Goal: Task Accomplishment & Management: Complete application form

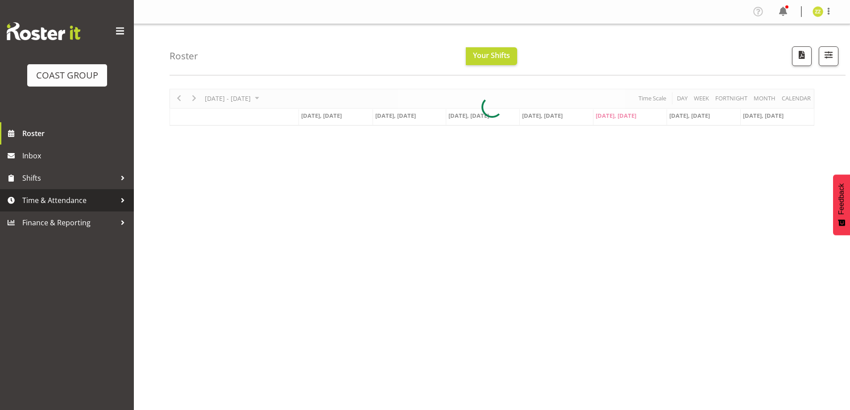
click at [44, 195] on span "Time & Attendance" at bounding box center [69, 200] width 94 height 13
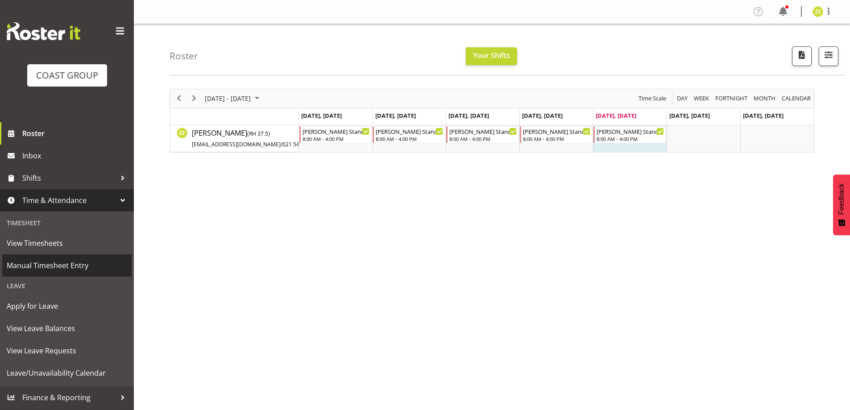
click at [54, 264] on span "Manual Timesheet Entry" at bounding box center [67, 265] width 120 height 13
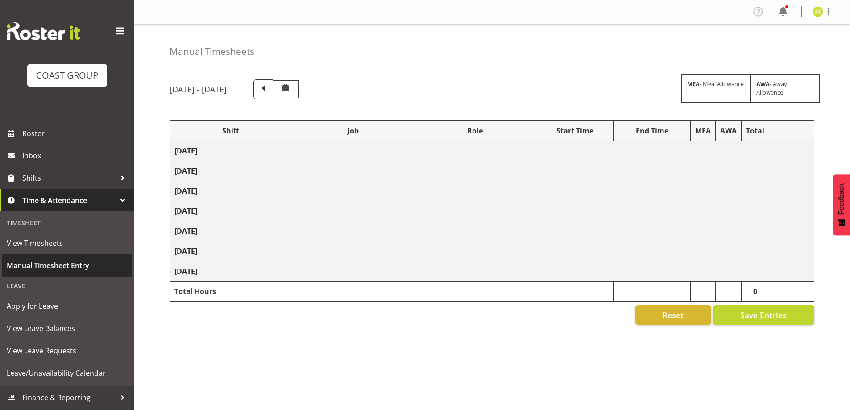
select select "47759"
select select "7032"
select select "47759"
select select "7032"
select select "47759"
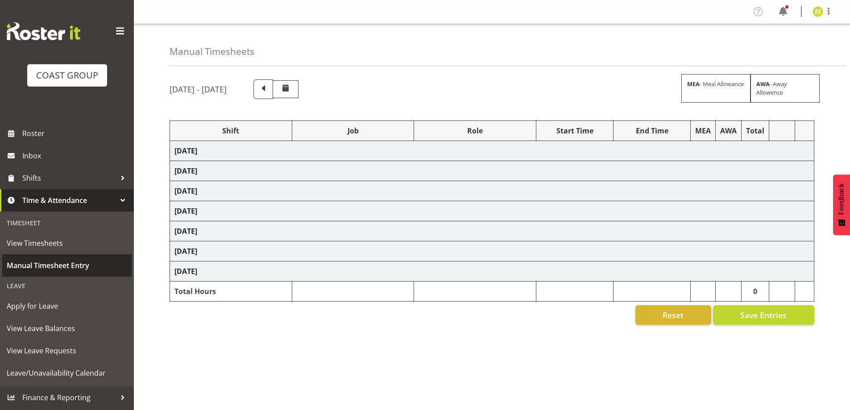
select select "7032"
select select "8"
select select "47759"
select select "7032"
select select "47759"
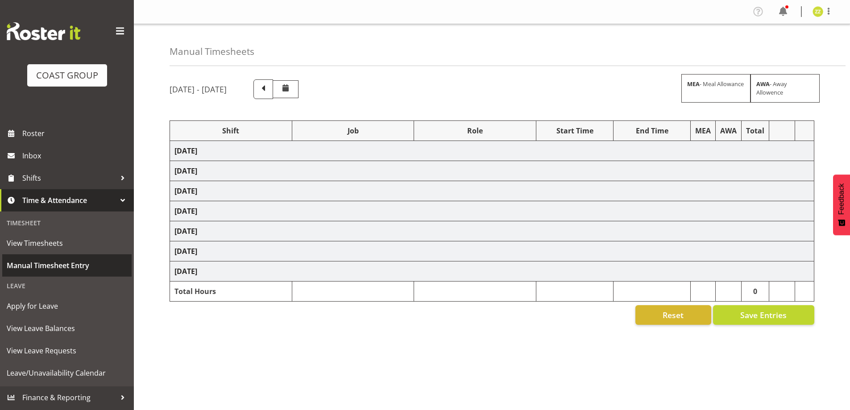
select select "7032"
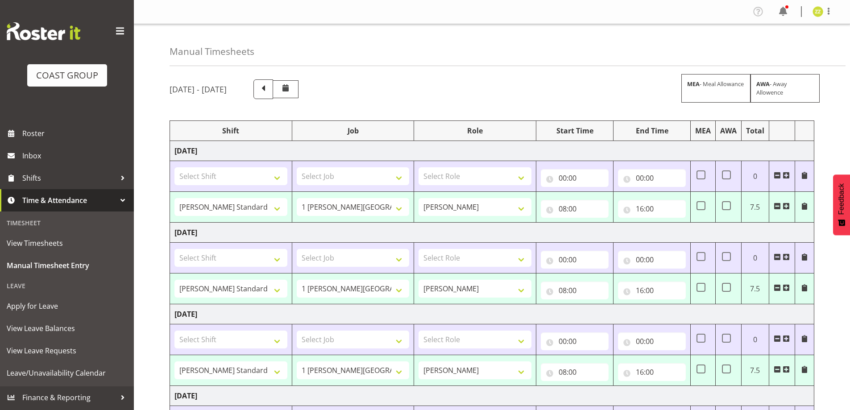
click at [778, 205] on span at bounding box center [777, 206] width 7 height 7
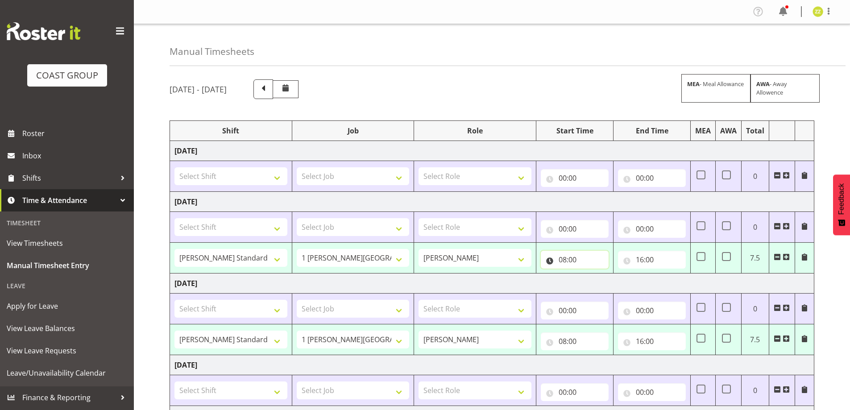
click at [595, 258] on input "08:00" at bounding box center [575, 260] width 68 height 18
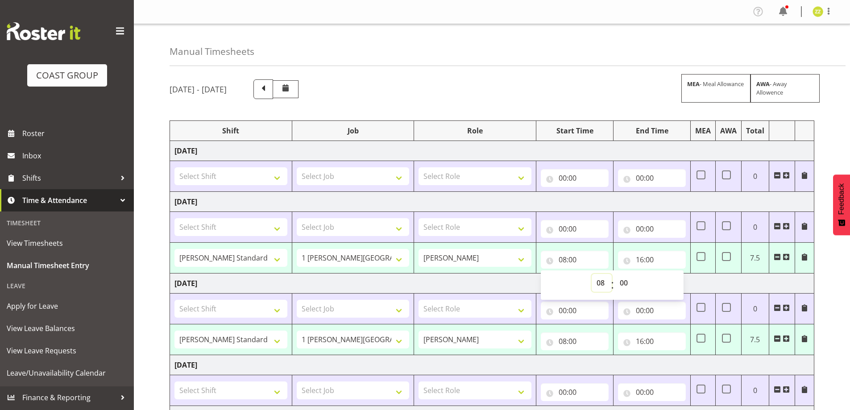
drag, startPoint x: 606, startPoint y: 286, endPoint x: 602, endPoint y: 281, distance: 6.6
click at [606, 286] on select "00 01 02 03 04 05 06 07 08 09 10 11 12 13 14 15 16 17 18 19 20 21 22 23" at bounding box center [602, 283] width 20 height 18
select select "9"
click at [592, 274] on select "00 01 02 03 04 05 06 07 08 09 10 11 12 13 14 15 16 17 18 19 20 21 22 23" at bounding box center [602, 283] width 20 height 18
type input "09:00"
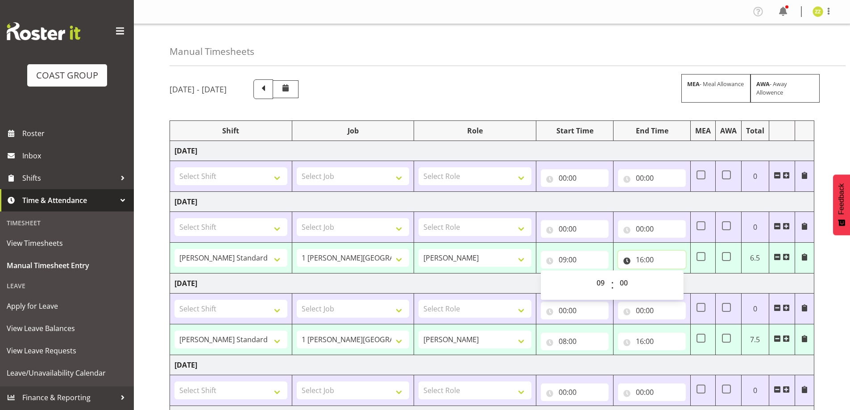
click at [661, 264] on input "16:00" at bounding box center [652, 260] width 68 height 18
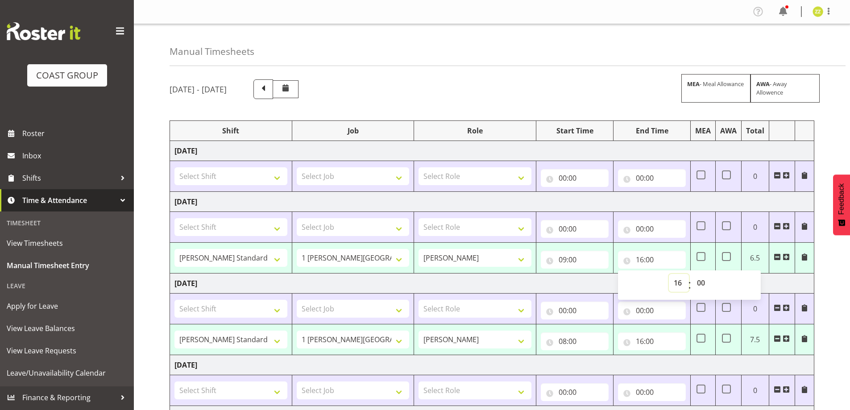
click at [676, 285] on select "00 01 02 03 04 05 06 07 08 09 10 11 12 13 14 15 16 17 18 19 20 21 22 23" at bounding box center [679, 283] width 20 height 18
select select "15"
click at [669, 274] on select "00 01 02 03 04 05 06 07 08 09 10 11 12 13 14 15 16 17 18 19 20 21 22 23" at bounding box center [679, 283] width 20 height 18
type input "15:00"
click at [599, 344] on input "08:00" at bounding box center [575, 341] width 68 height 18
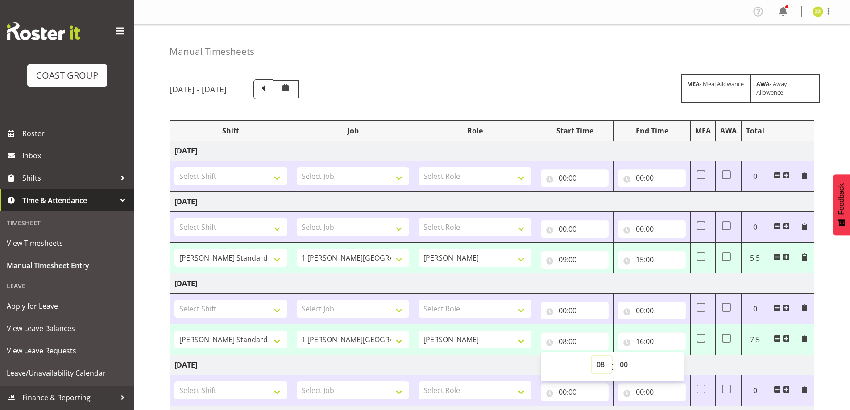
click at [603, 363] on select "00 01 02 03 04 05 06 07 08 09 10 11 12 13 14 15 16 17 18 19 20 21 22 23" at bounding box center [602, 365] width 20 height 18
select select "9"
click at [592, 356] on select "00 01 02 03 04 05 06 07 08 09 10 11 12 13 14 15 16 17 18 19 20 21 22 23" at bounding box center [602, 365] width 20 height 18
type input "09:00"
click at [652, 335] on input "16:00" at bounding box center [652, 341] width 68 height 18
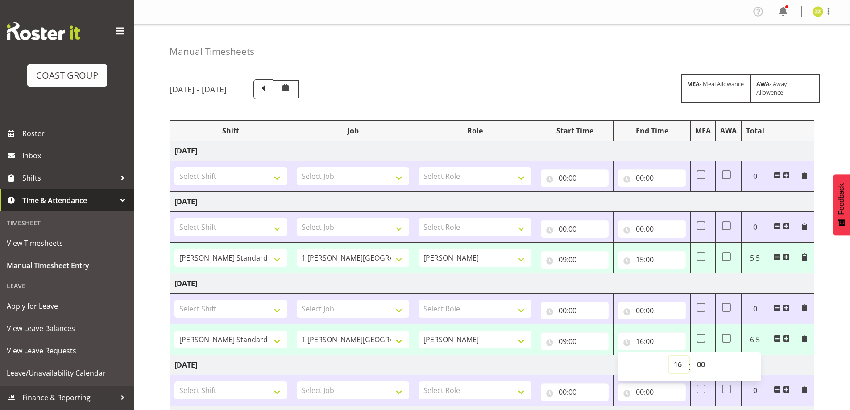
drag, startPoint x: 676, startPoint y: 366, endPoint x: 675, endPoint y: 356, distance: 10.3
click at [676, 366] on select "00 01 02 03 04 05 06 07 08 09 10 11 12 13 14 15 16 17 18 19 20 21 22 23" at bounding box center [679, 365] width 20 height 18
select select "15"
click at [669, 356] on select "00 01 02 03 04 05 06 07 08 09 10 11 12 13 14 15 16 17 18 19 20 21 22 23" at bounding box center [679, 365] width 20 height 18
type input "15:00"
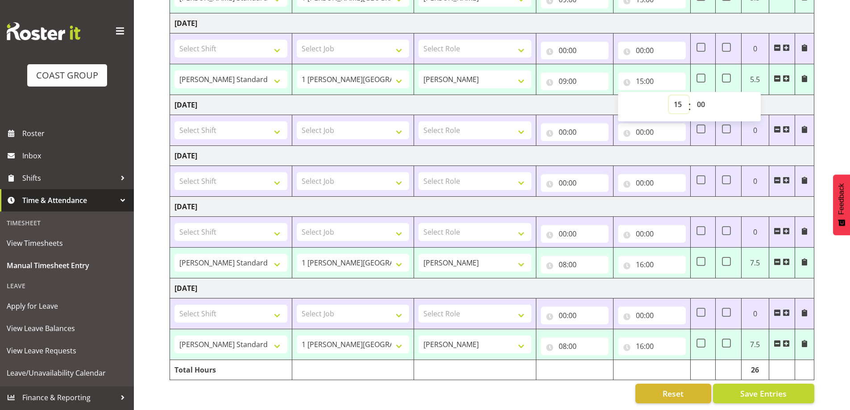
scroll to position [267, 0]
click at [573, 256] on input "08:00" at bounding box center [575, 265] width 68 height 18
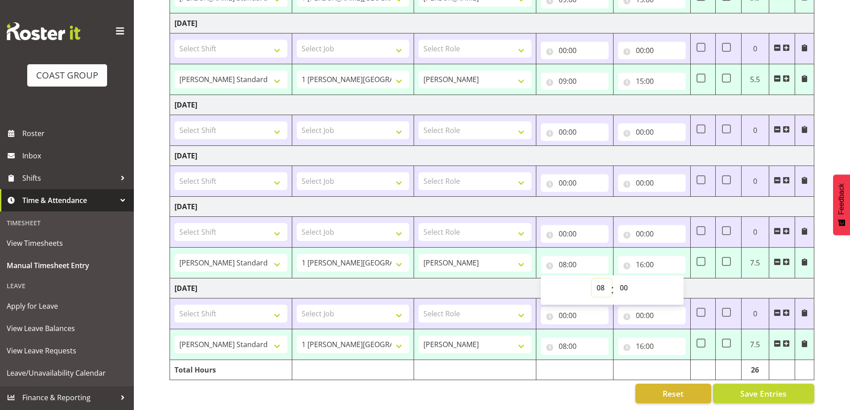
drag, startPoint x: 602, startPoint y: 282, endPoint x: 602, endPoint y: 272, distance: 9.4
click at [602, 282] on select "00 01 02 03 04 05 06 07 08 09 10 11 12 13 14 15 16 17 18 19 20 21 22 23" at bounding box center [602, 288] width 20 height 18
select select "9"
click at [592, 279] on select "00 01 02 03 04 05 06 07 08 09 10 11 12 13 14 15 16 17 18 19 20 21 22 23" at bounding box center [602, 288] width 20 height 18
type input "09:00"
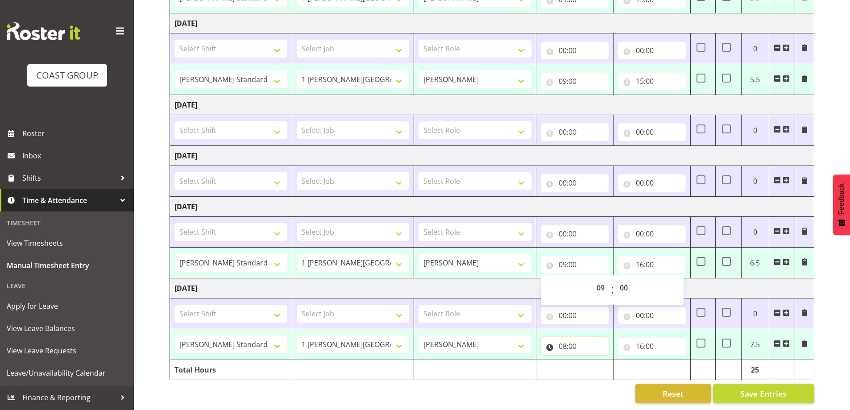
click at [549, 337] on input "08:00" at bounding box center [575, 346] width 68 height 18
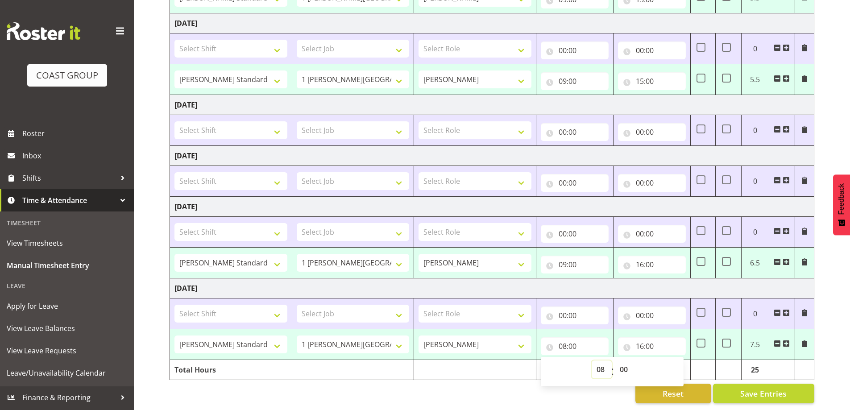
click at [599, 361] on select "00 01 02 03 04 05 06 07 08 09 10 11 12 13 14 15 16 17 18 19 20 21 22 23" at bounding box center [602, 370] width 20 height 18
select select "9"
click at [592, 361] on select "00 01 02 03 04 05 06 07 08 09 10 11 12 13 14 15 16 17 18 19 20 21 22 23" at bounding box center [602, 370] width 20 height 18
type input "09:00"
click at [638, 261] on input "16:00" at bounding box center [652, 265] width 68 height 18
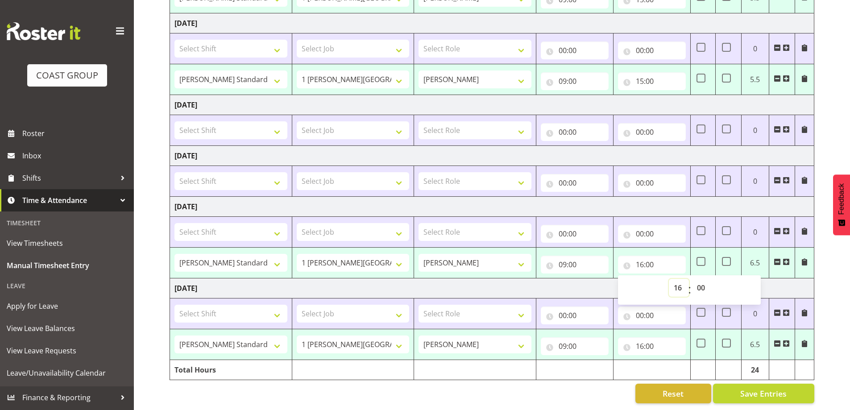
drag, startPoint x: 676, startPoint y: 283, endPoint x: 684, endPoint y: 273, distance: 13.0
click at [676, 283] on select "00 01 02 03 04 05 06 07 08 09 10 11 12 13 14 15 16 17 18 19 20 21 22 23" at bounding box center [679, 288] width 20 height 18
select select "15"
click at [669, 279] on select "00 01 02 03 04 05 06 07 08 09 10 11 12 13 14 15 16 17 18 19 20 21 22 23" at bounding box center [679, 288] width 20 height 18
type input "15:00"
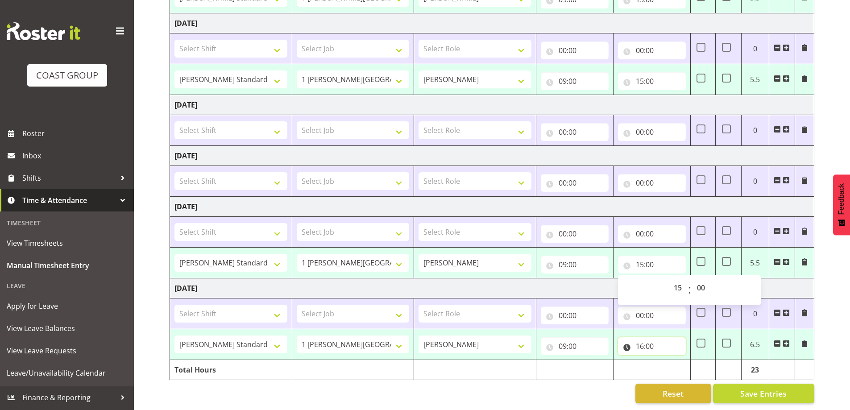
click at [633, 340] on input "16:00" at bounding box center [652, 346] width 68 height 18
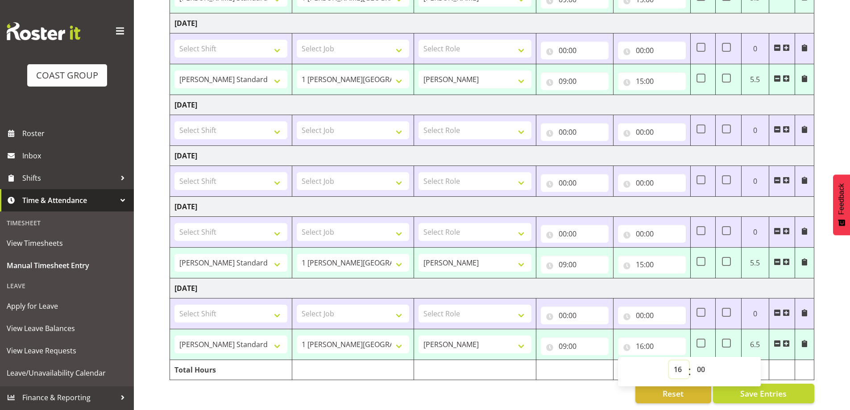
drag, startPoint x: 678, startPoint y: 362, endPoint x: 678, endPoint y: 356, distance: 6.7
click at [678, 362] on select "00 01 02 03 04 05 06 07 08 09 10 11 12 13 14 15 16 17 18 19 20 21 22 23" at bounding box center [679, 370] width 20 height 18
select select "15"
click at [669, 361] on select "00 01 02 03 04 05 06 07 08 09 10 11 12 13 14 15 16 17 18 19 20 21 22 23" at bounding box center [679, 370] width 20 height 18
type input "15:00"
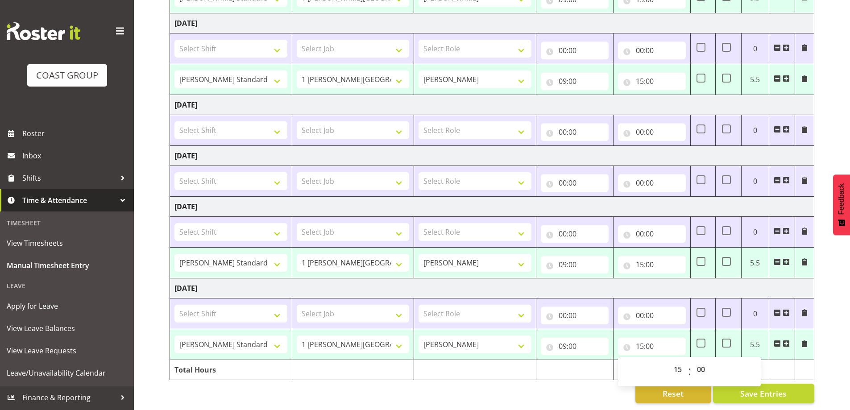
click at [585, 384] on div "Reset Save Entries" at bounding box center [492, 394] width 645 height 20
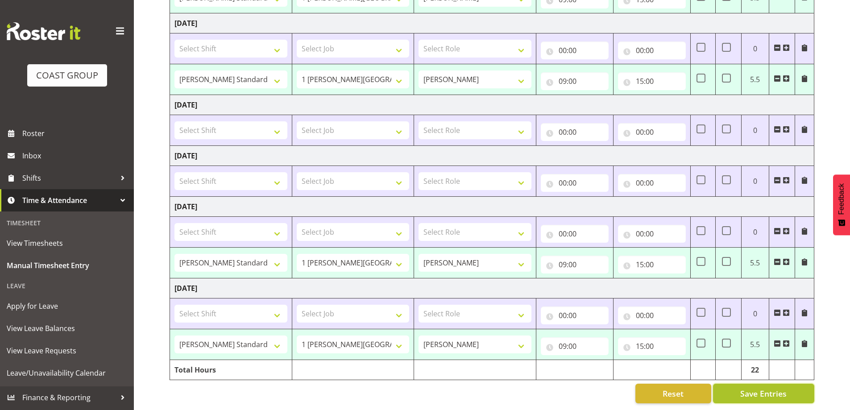
click at [773, 388] on span "Save Entries" at bounding box center [763, 394] width 46 height 12
select select "47759"
select select "7032"
select select "47759"
select select "7032"
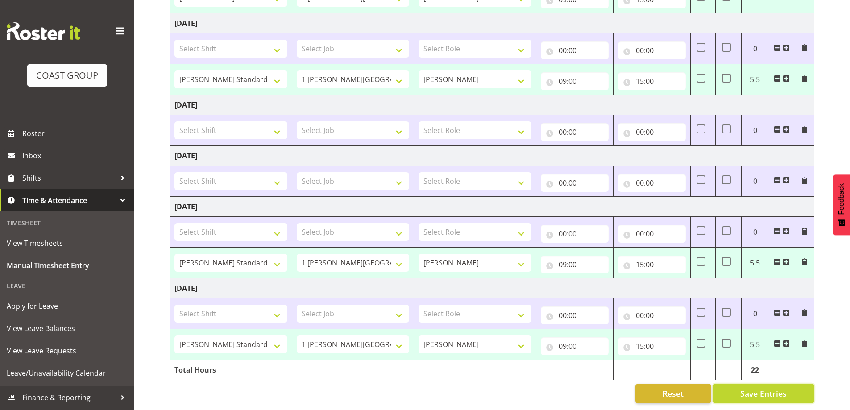
select select "47759"
select select "7032"
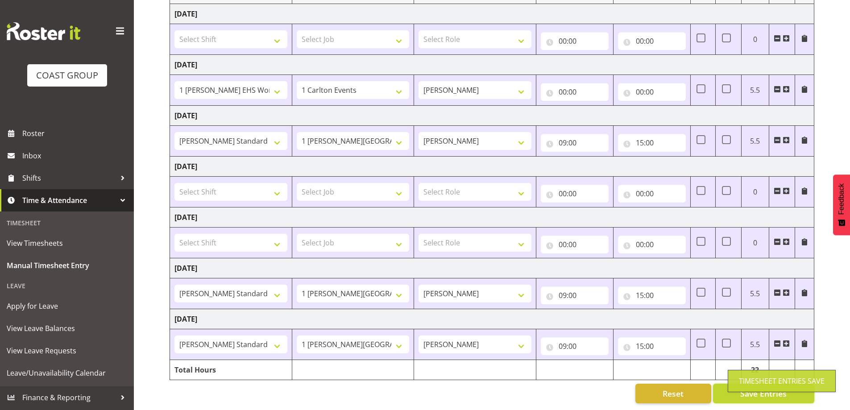
select select "47759"
select select "7032"
type input "09:00"
type input "15:00"
select select "47759"
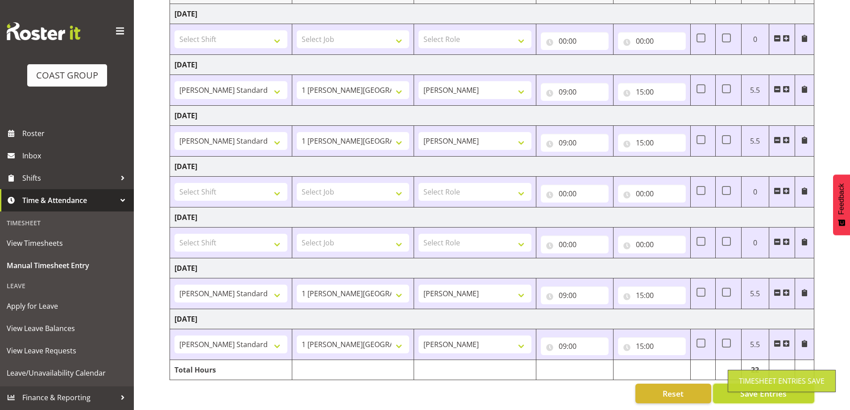
select select "7032"
select select "47759"
select select "7032"
select select "47759"
select select "7032"
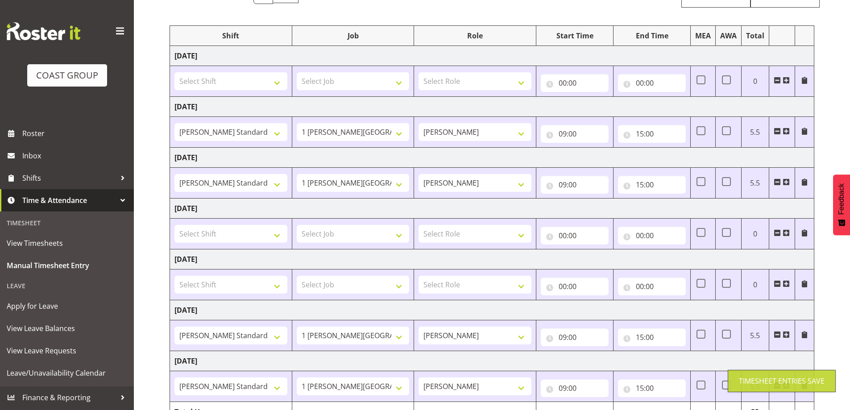
scroll to position [0, 0]
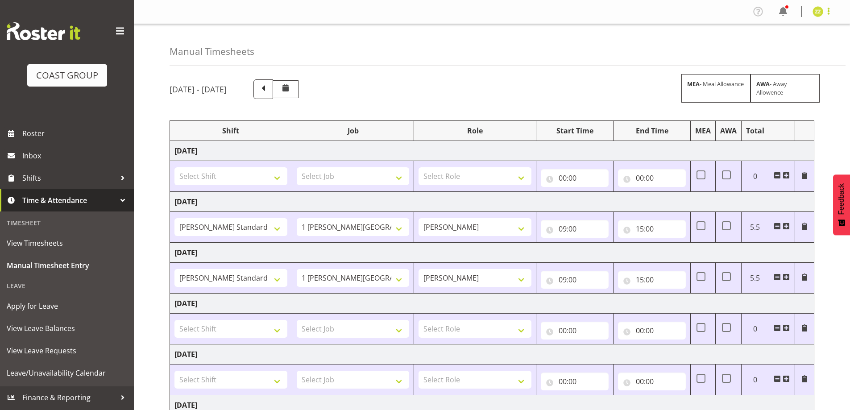
click at [830, 11] on span at bounding box center [828, 11] width 11 height 11
click at [817, 50] on link "Log Out" at bounding box center [791, 47] width 86 height 16
